Goal: Information Seeking & Learning: Learn about a topic

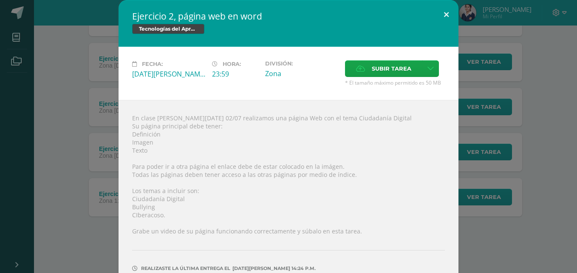
click at [444, 18] on button at bounding box center [447, 14] width 24 height 29
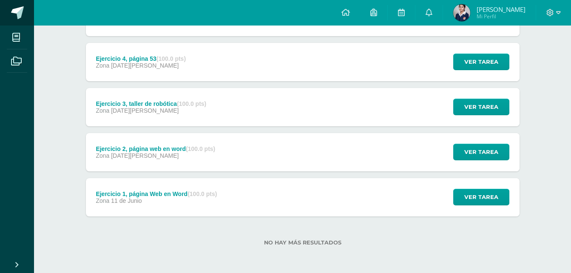
click at [17, 10] on span at bounding box center [17, 12] width 13 height 13
click at [19, 12] on span at bounding box center [17, 12] width 13 height 13
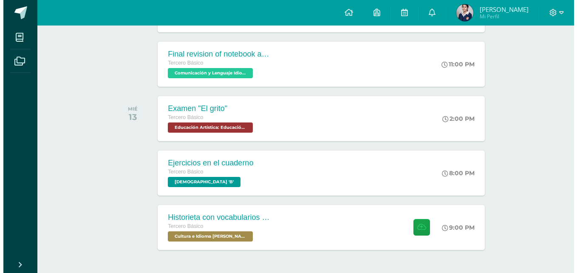
scroll to position [241, 0]
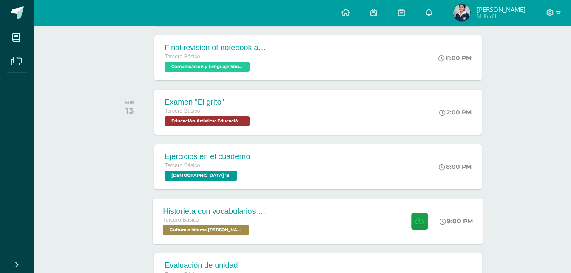
click at [268, 207] on div "Historieta con vocabularios básicos en kaqchikel Tercero Básico Cultura e Idiom…" at bounding box center [215, 220] width 124 height 45
